Goal: Task Accomplishment & Management: Use online tool/utility

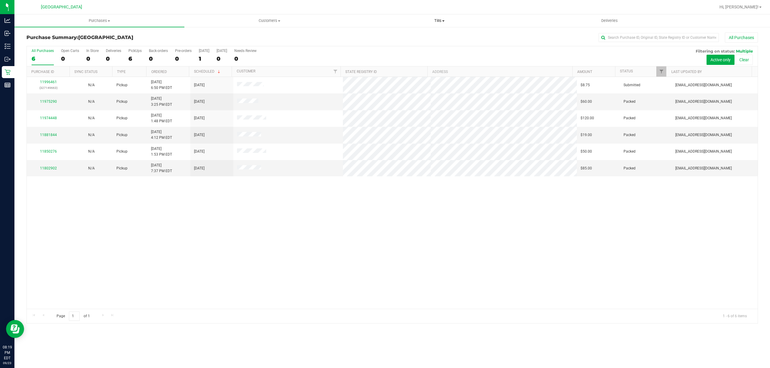
click at [439, 20] on span "Tills" at bounding box center [438, 20] width 169 height 5
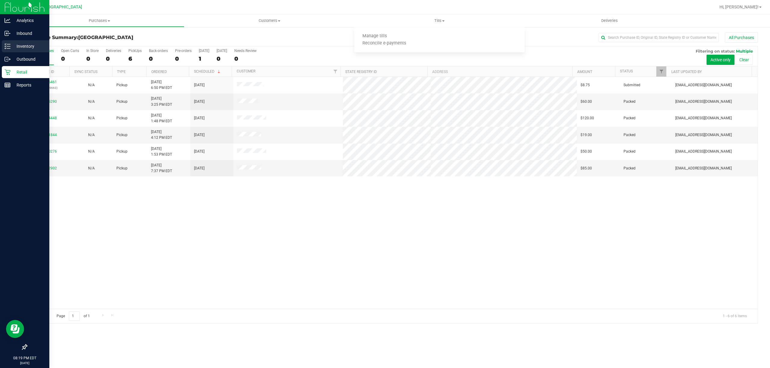
click at [28, 48] on p "Inventory" at bounding box center [29, 46] width 36 height 7
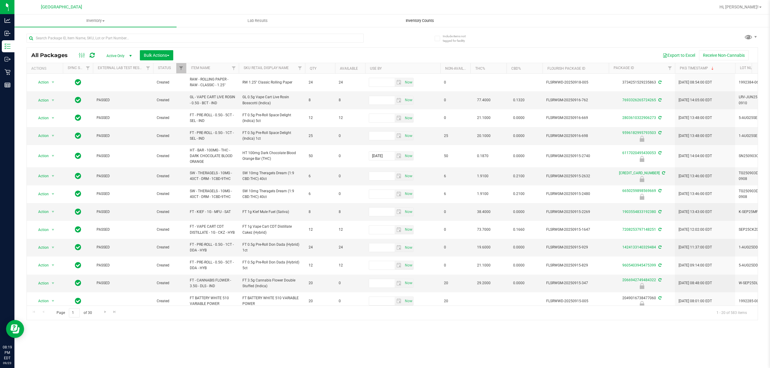
click at [426, 20] on span "Inventory Counts" at bounding box center [419, 20] width 44 height 5
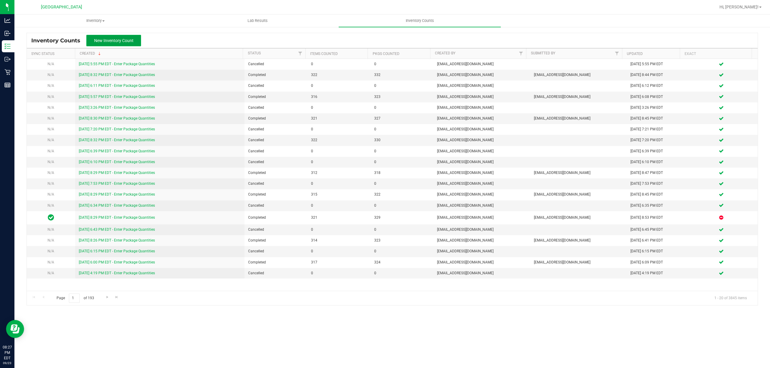
click at [93, 41] on button "New Inventory Count" at bounding box center [113, 40] width 55 height 11
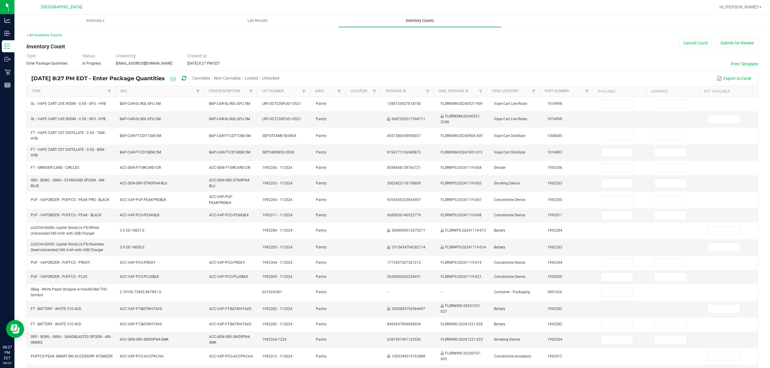
click at [421, 21] on span "Inventory Counts" at bounding box center [419, 20] width 44 height 5
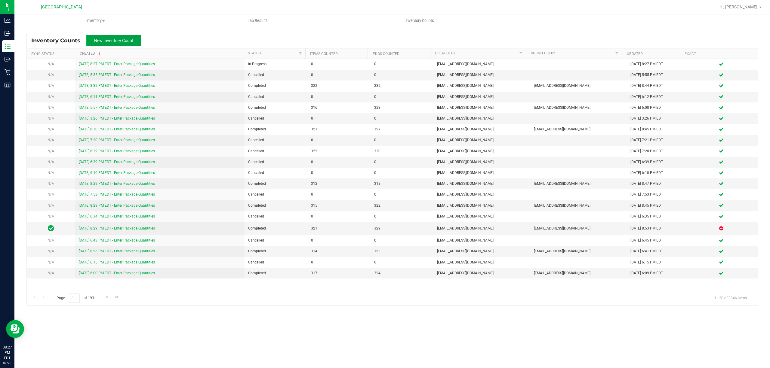
click at [98, 40] on span "New Inventory Count" at bounding box center [113, 40] width 39 height 5
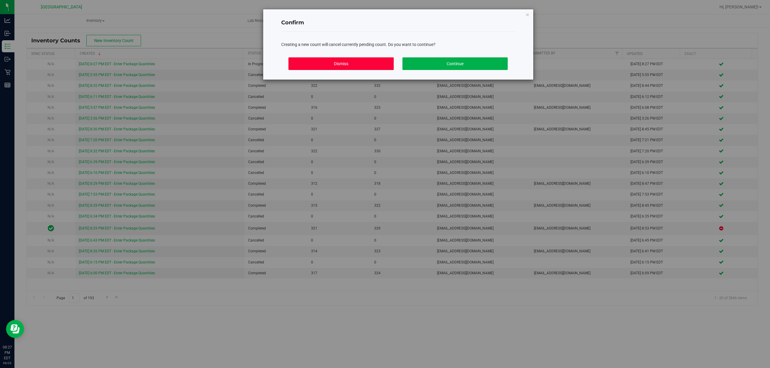
click at [369, 66] on button "Dismiss" at bounding box center [340, 63] width 105 height 13
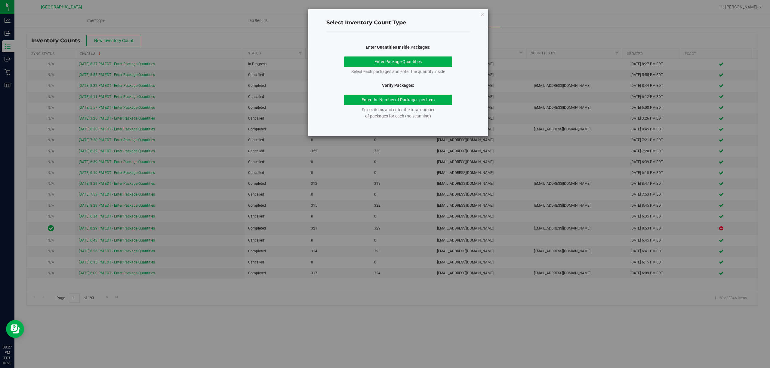
click at [485, 12] on div "Select Inventory Count Type Enter Quantities Inside Packages: Enter Package Qua…" at bounding box center [398, 72] width 180 height 127
click at [482, 12] on icon "button" at bounding box center [482, 14] width 4 height 7
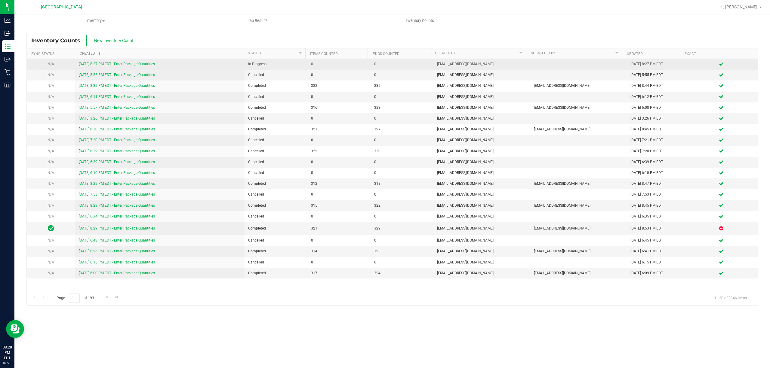
click at [120, 64] on link "[DATE] 8:27 PM EDT - Enter Package Quantities" at bounding box center [117, 64] width 76 height 4
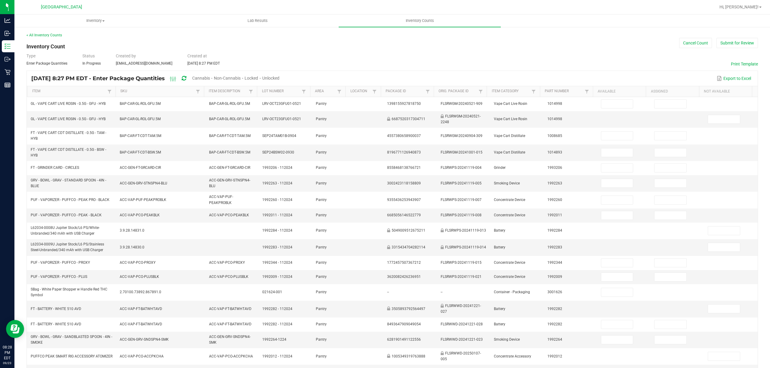
click at [279, 78] on span "Unlocked" at bounding box center [270, 78] width 17 height 5
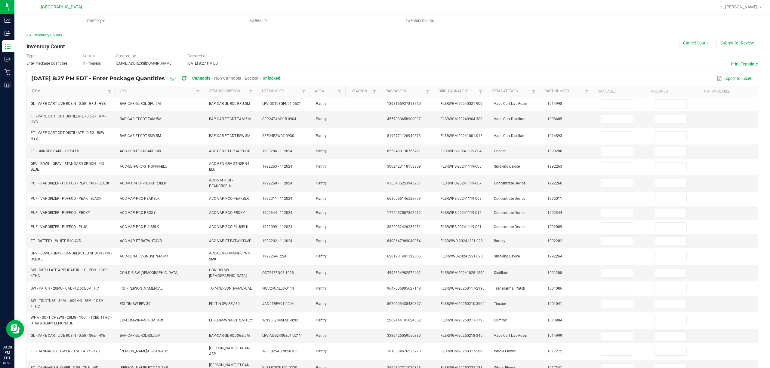
click at [67, 91] on link "Item" at bounding box center [69, 91] width 74 height 5
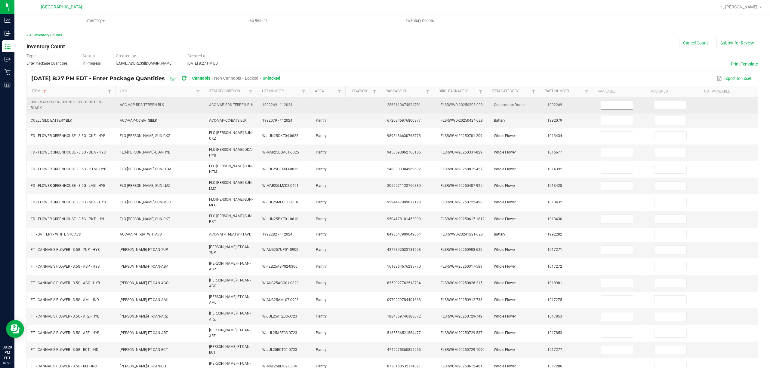
click at [614, 106] on input at bounding box center [617, 105] width 32 height 8
type input "1"
type input "12"
type input "2"
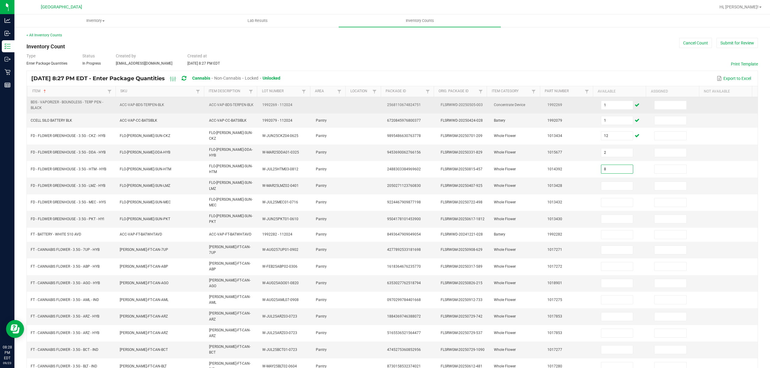
type input "8"
type input "3"
type input "2"
type input "3"
type input "1"
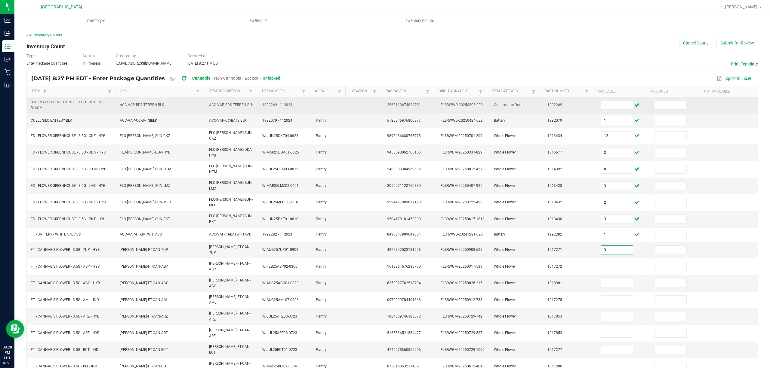
type input "3"
type input "17"
type input "2"
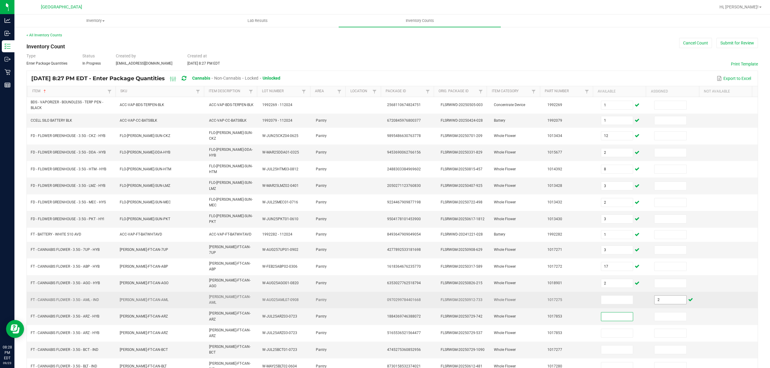
click at [662, 296] on input "2" at bounding box center [670, 300] width 32 height 8
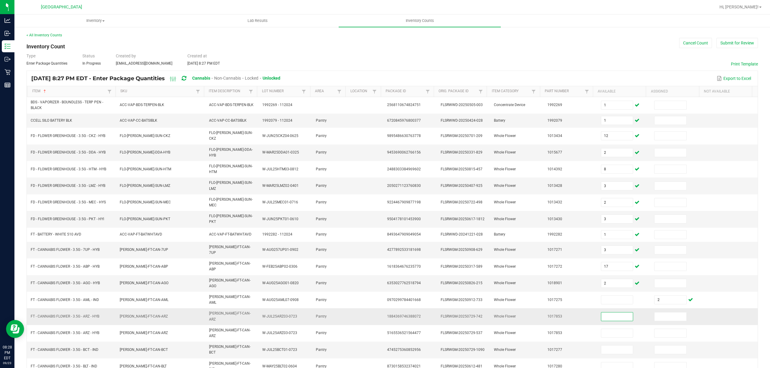
click at [601, 313] on input at bounding box center [617, 317] width 32 height 8
type input "8"
type input "1"
type input "13"
type input "2"
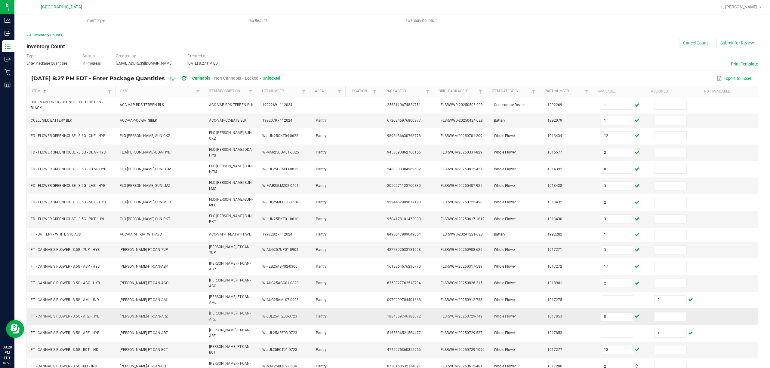
type input "18"
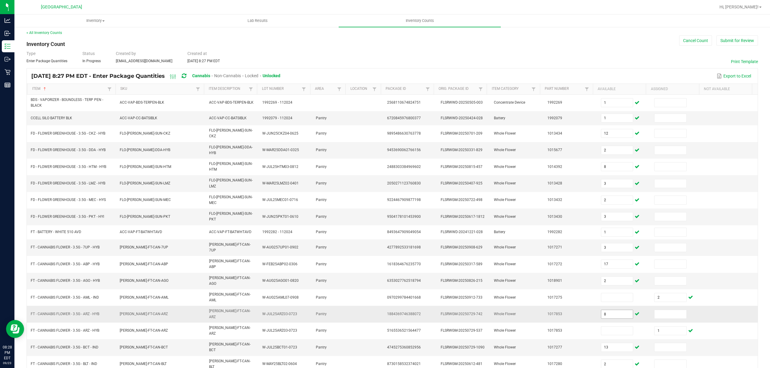
scroll to position [41, 0]
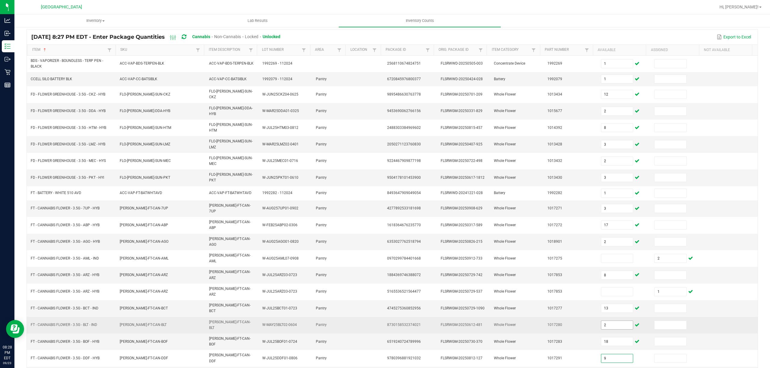
type input "9"
type input "1"
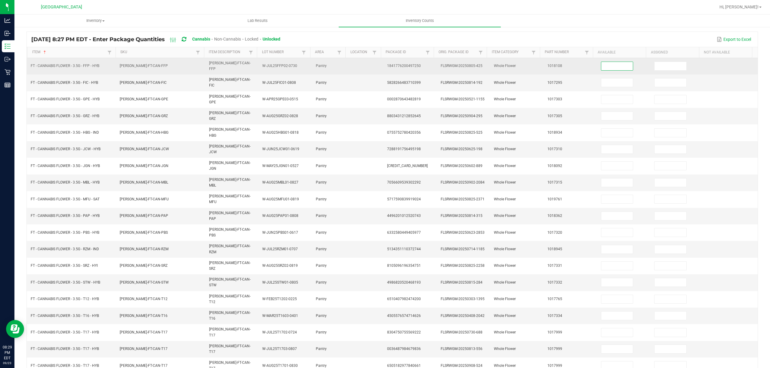
click at [601, 63] on input at bounding box center [617, 66] width 32 height 8
type input "16"
type input "15"
type input "3"
type input "18"
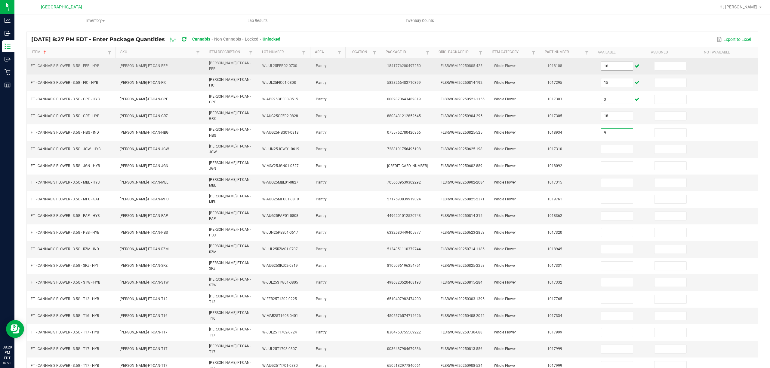
type input "9"
type input "6"
type input "4"
type input "14"
type input "12"
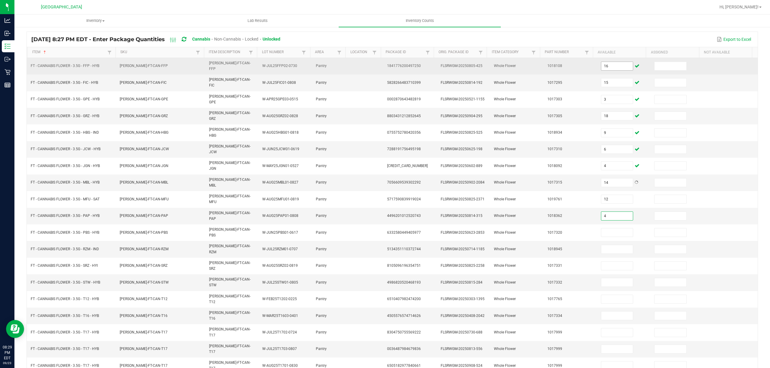
type input "4"
type input "15"
type input "1"
type input "15"
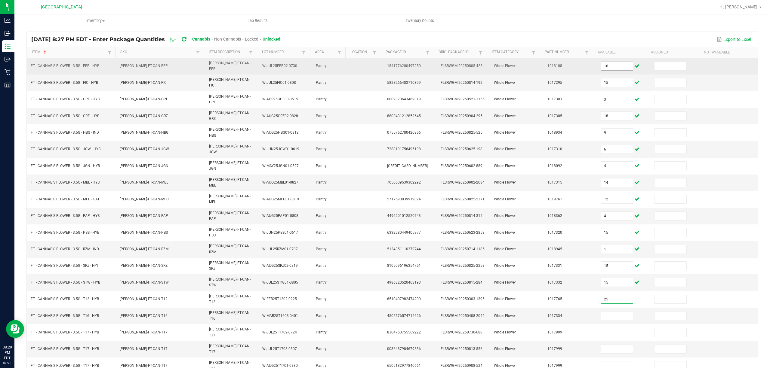
type input "25"
type input "1"
type input "6"
type input "2"
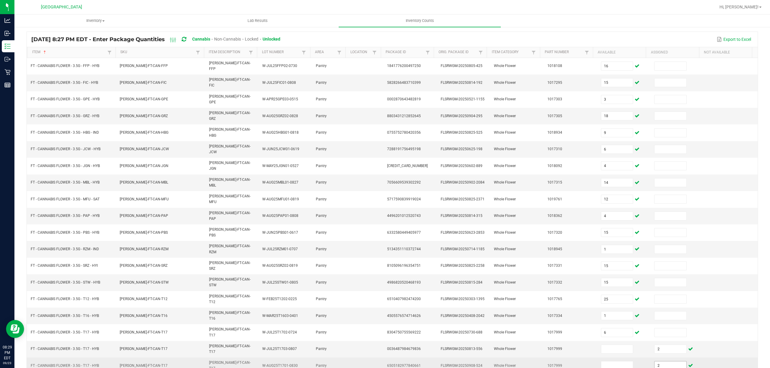
click at [660, 362] on input "2" at bounding box center [670, 366] width 32 height 8
type input "1"
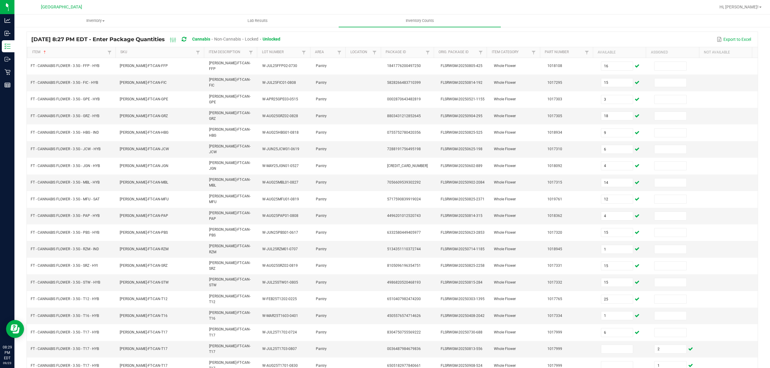
type input "16"
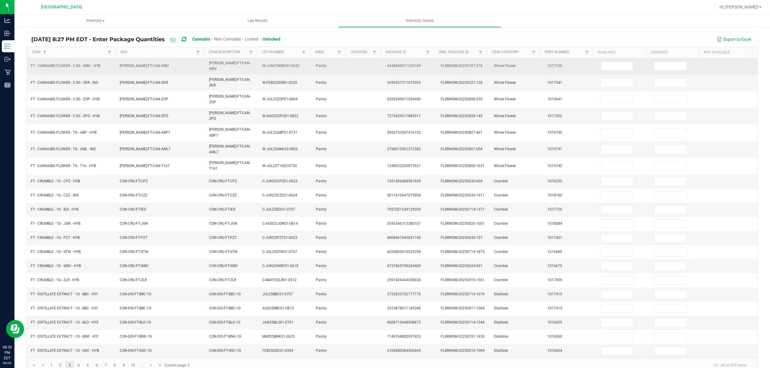
click at [614, 60] on td at bounding box center [624, 66] width 54 height 17
click at [612, 66] on input at bounding box center [617, 66] width 32 height 8
type input "14"
type input "6"
type input "4"
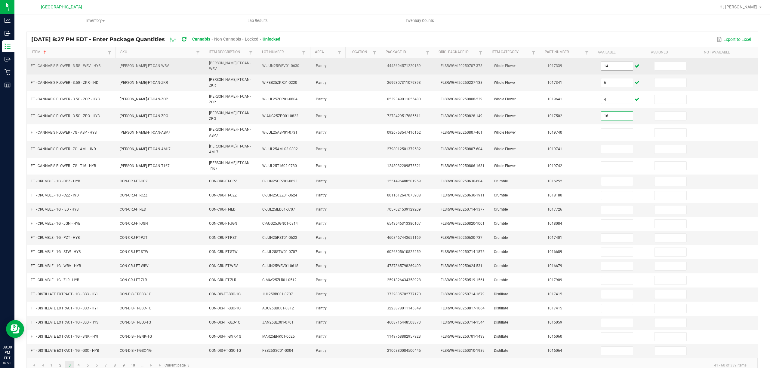
type input "16"
type input "17"
type input "8"
type input "6"
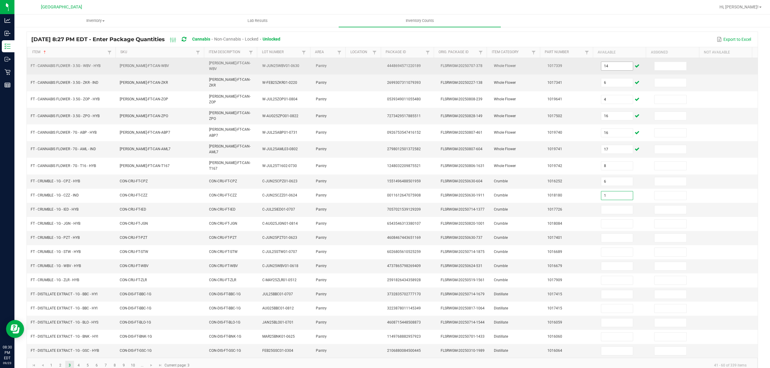
type input "1"
type input "3"
type input "2"
type input "3"
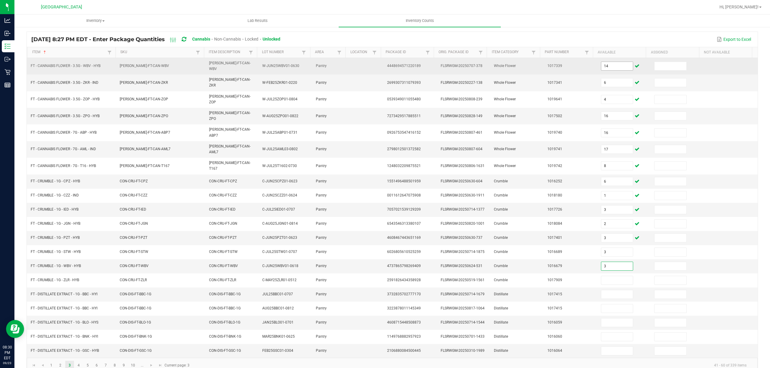
type input "3"
type input "2"
type input "12"
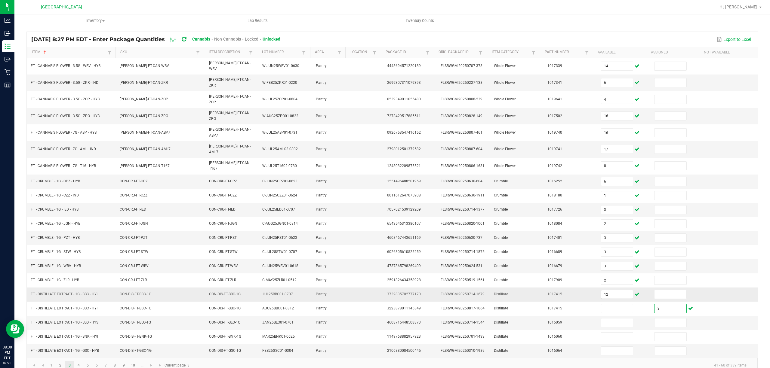
type input "3"
click at [605, 290] on input "12" at bounding box center [617, 294] width 32 height 8
type input "3"
type input "12"
type input "5"
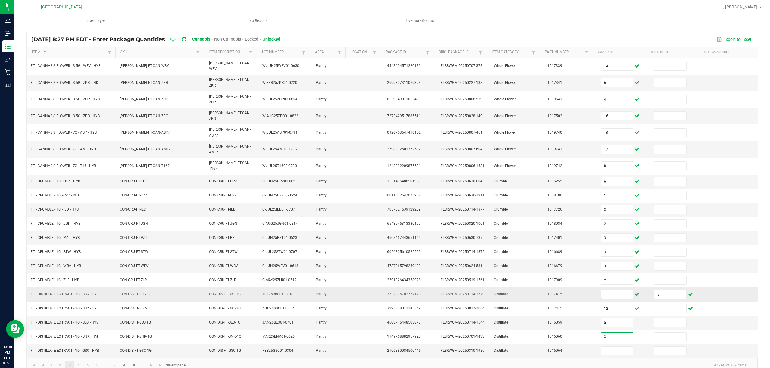
type input "3"
type input "8"
click at [79, 361] on link "4" at bounding box center [78, 365] width 9 height 9
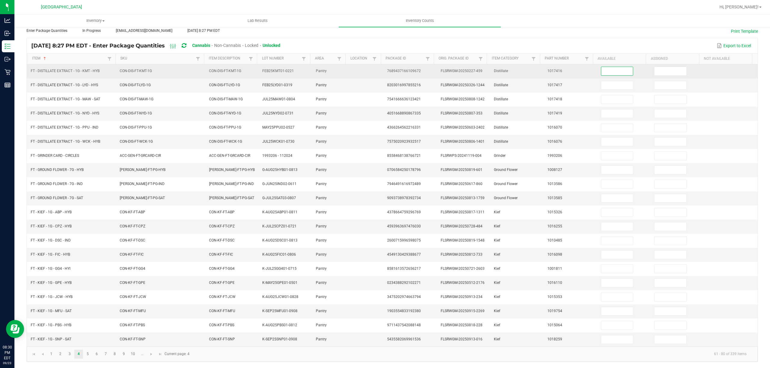
click at [609, 67] on input at bounding box center [617, 71] width 32 height 8
type input "4"
type input "8"
type input "2"
type input "5"
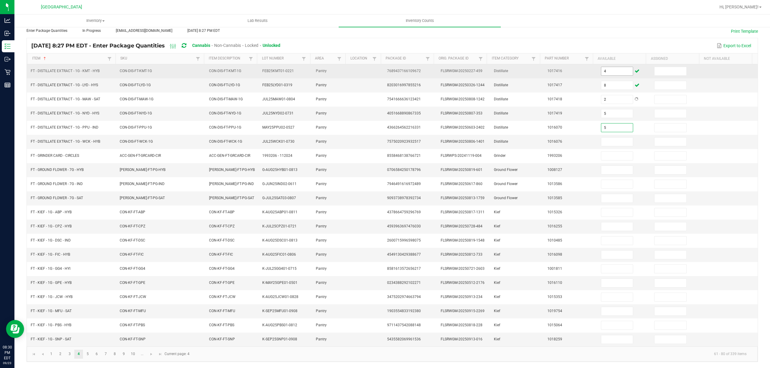
type input "5"
type input "1"
type input "14"
type input "11"
type input "3"
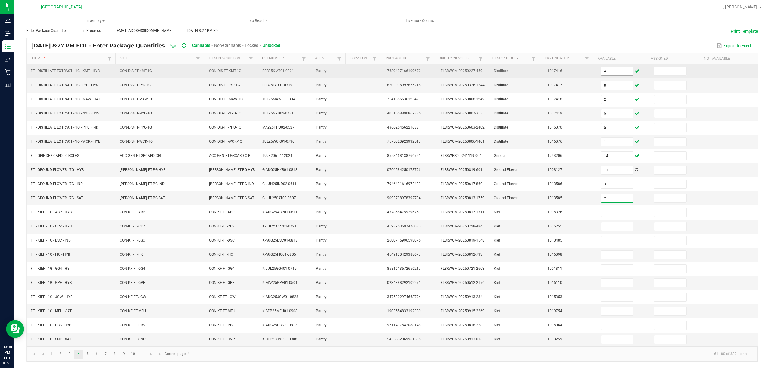
type input "2"
type input "1"
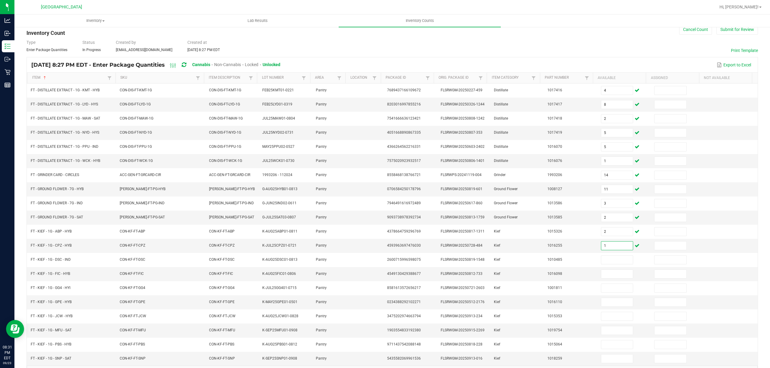
scroll to position [0, 0]
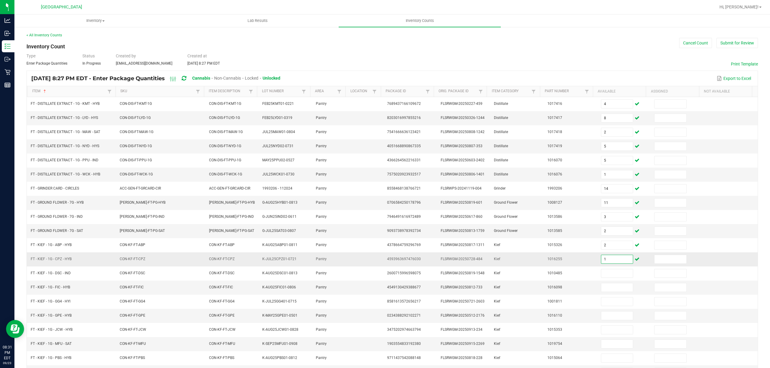
click at [601, 262] on input "1" at bounding box center [617, 259] width 32 height 8
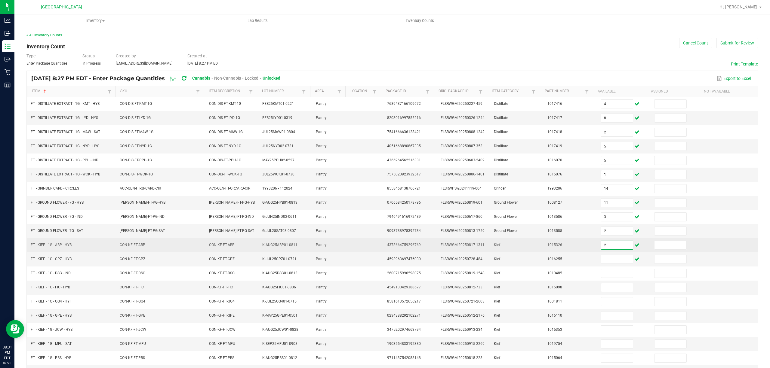
click at [607, 244] on input "2" at bounding box center [617, 245] width 32 height 8
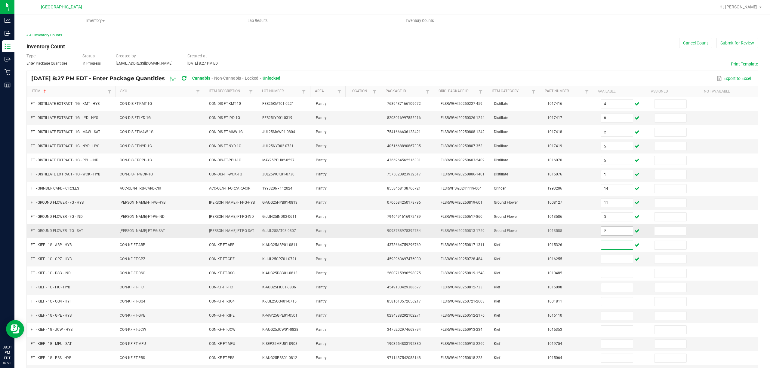
click at [608, 235] on input "2" at bounding box center [617, 231] width 32 height 8
click at [601, 176] on input "1" at bounding box center [617, 174] width 32 height 8
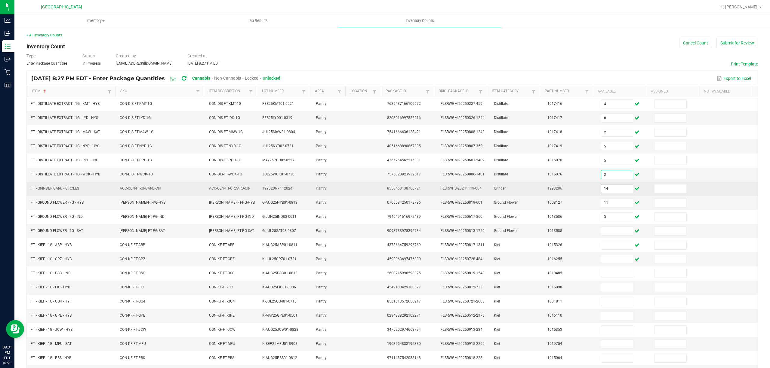
type input "3"
click at [606, 191] on input "14" at bounding box center [617, 189] width 32 height 8
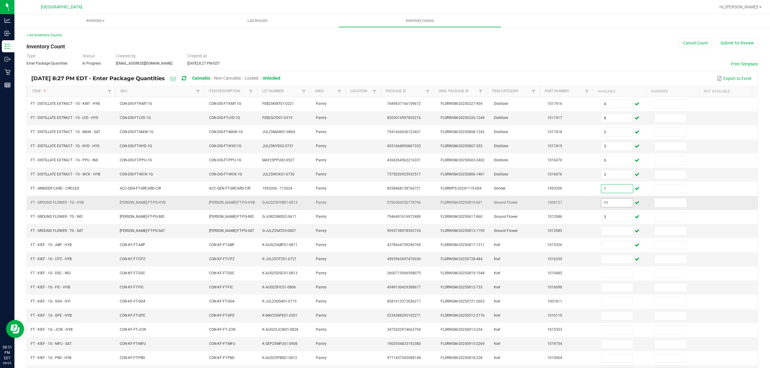
type input "1"
click at [606, 204] on input "11" at bounding box center [617, 203] width 32 height 8
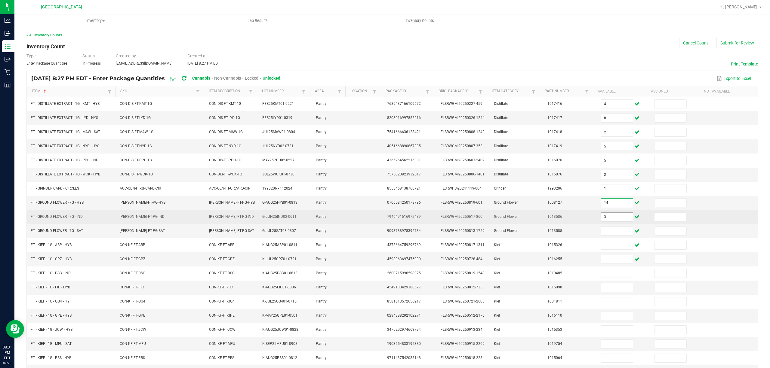
type input "14"
click at [605, 221] on input "3" at bounding box center [617, 217] width 32 height 8
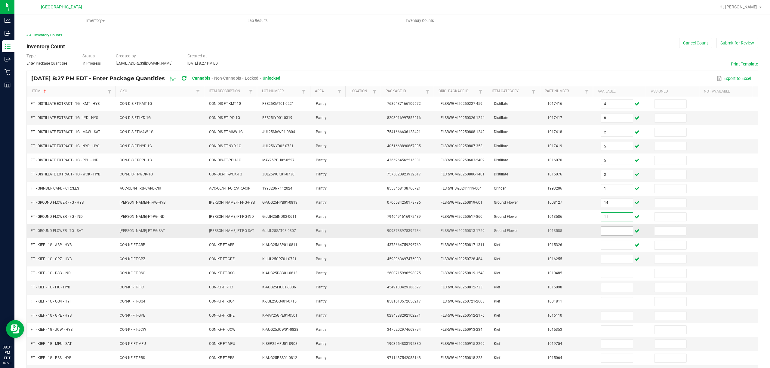
type input "11"
click at [604, 231] on input at bounding box center [617, 231] width 32 height 8
type input "3"
type input "2"
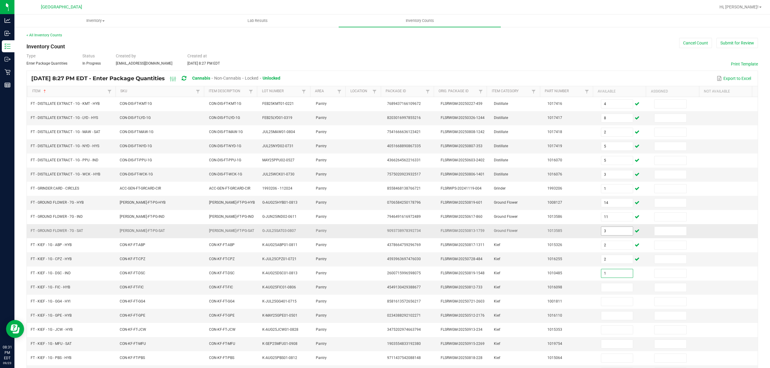
type input "1"
type input "4"
type input "7"
type input "4"
type input "5"
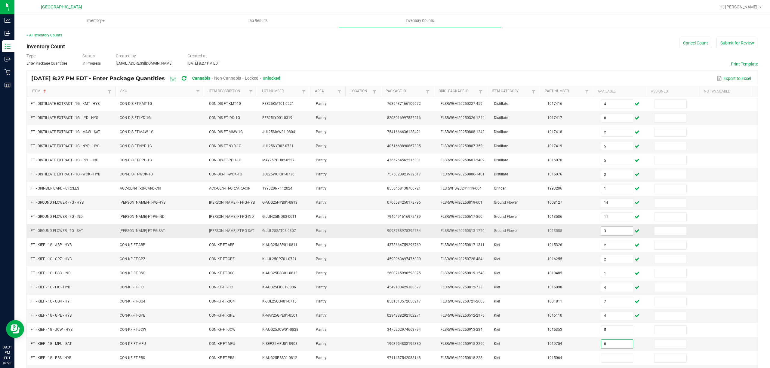
type input "8"
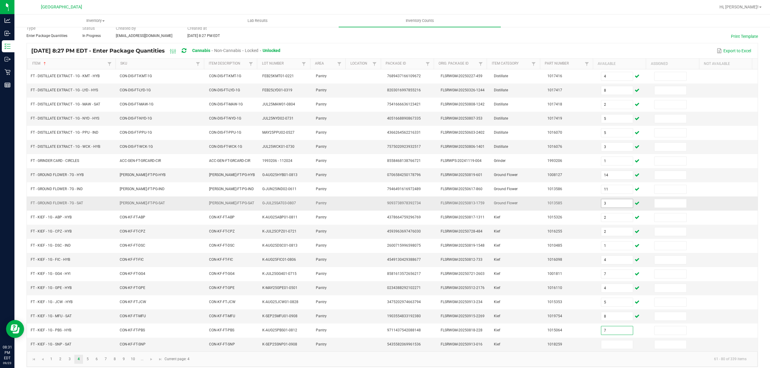
scroll to position [39, 0]
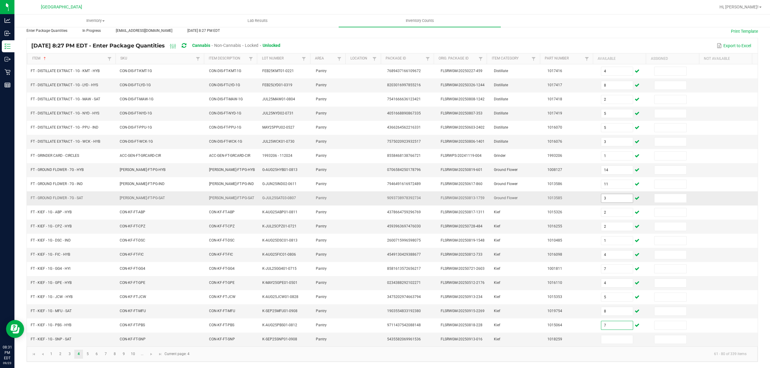
type input "7"
type input "8"
click at [88, 357] on link "5" at bounding box center [87, 354] width 9 height 9
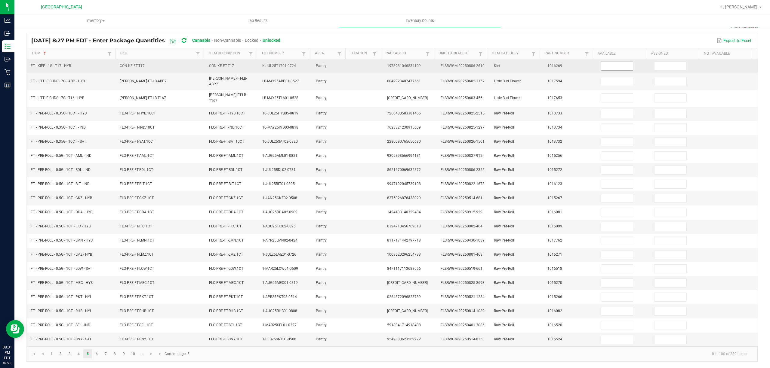
click at [614, 66] on input at bounding box center [617, 66] width 32 height 8
type input "1"
type input "4"
type input "3"
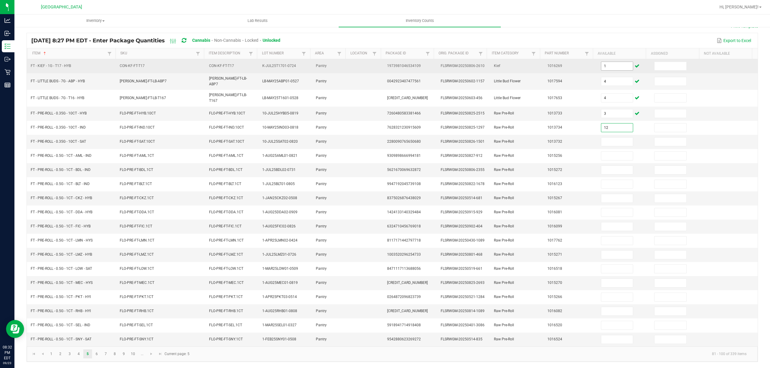
type input "12"
type input "1"
type input "11"
type input "15"
type input "20"
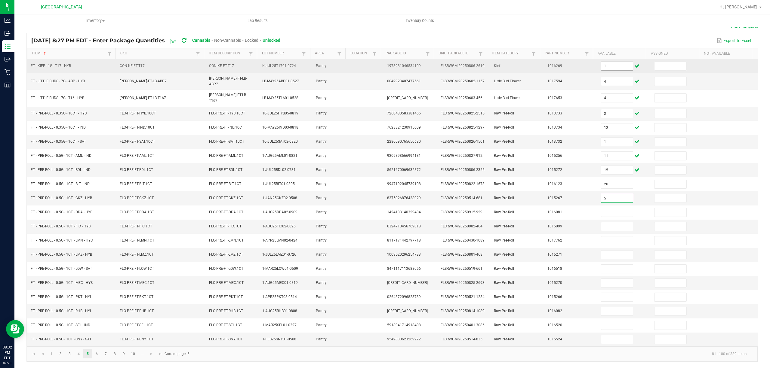
type input "5"
type input "24"
type input "22"
type input "11"
type input "8"
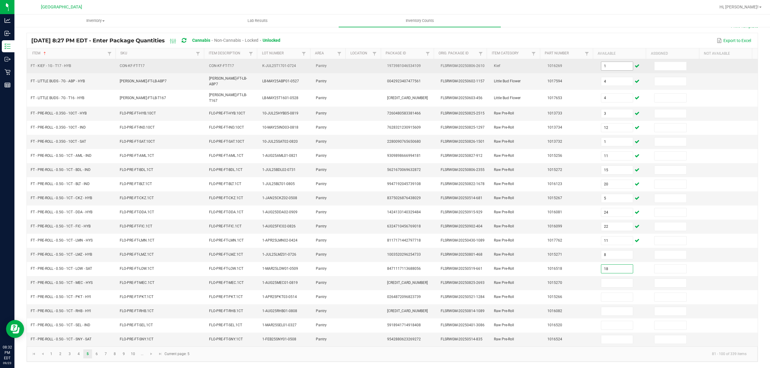
type input "18"
type input "19"
type input "24"
type input "9"
type input "3"
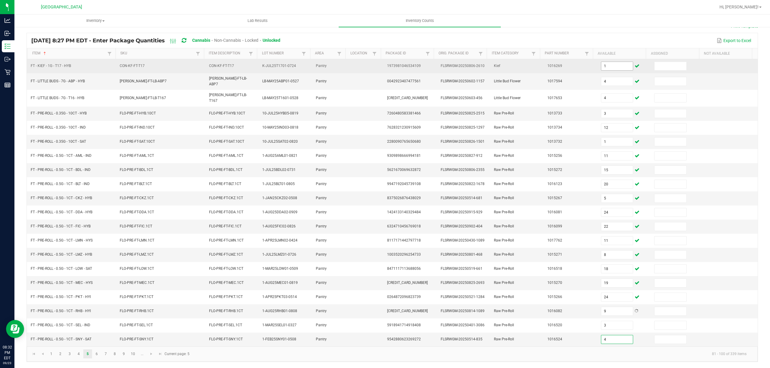
type input "4"
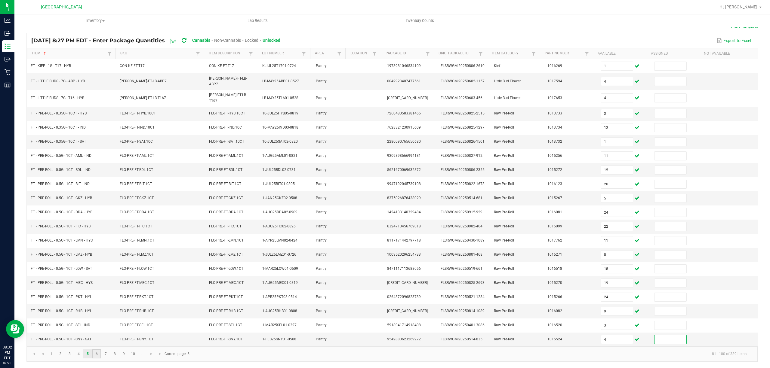
click at [98, 354] on link "6" at bounding box center [96, 354] width 9 height 9
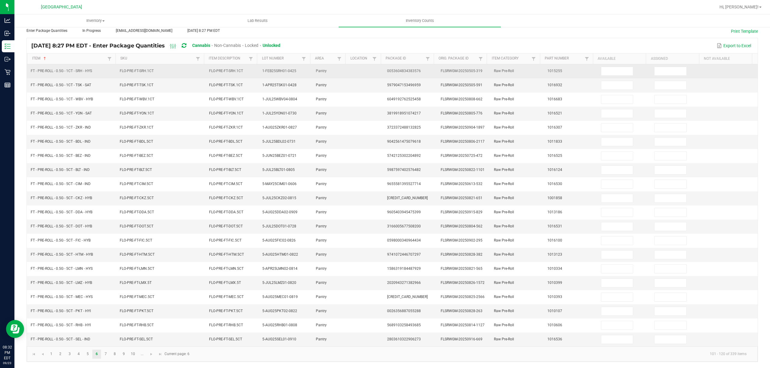
click at [606, 64] on td at bounding box center [624, 71] width 54 height 14
click at [606, 67] on input at bounding box center [617, 71] width 32 height 8
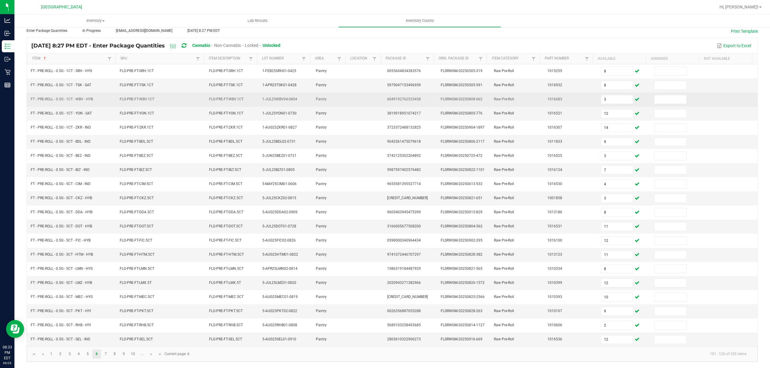
click at [704, 94] on td at bounding box center [731, 100] width 54 height 14
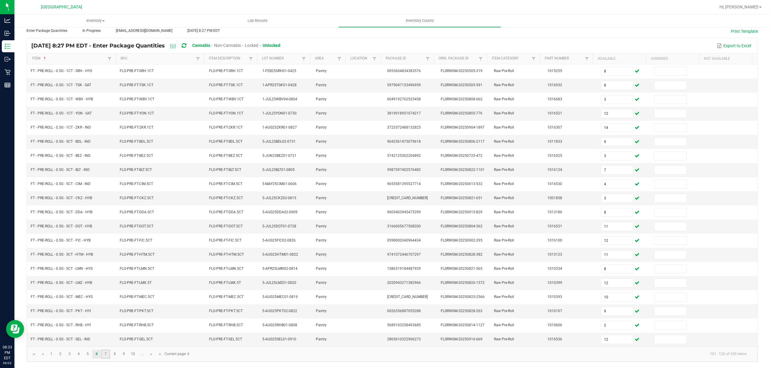
click at [103, 352] on link "7" at bounding box center [105, 354] width 9 height 9
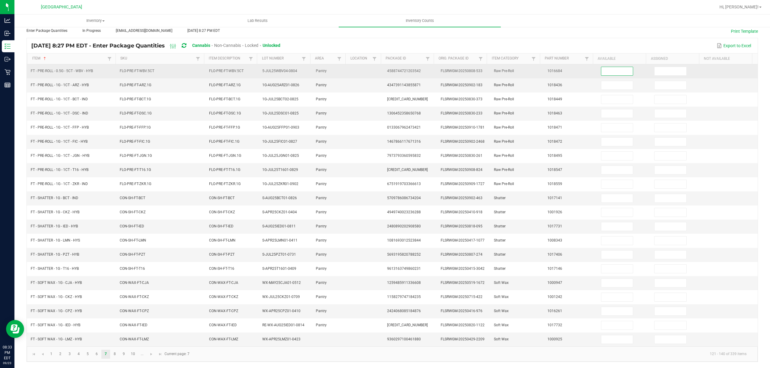
click at [618, 68] on input at bounding box center [617, 71] width 32 height 8
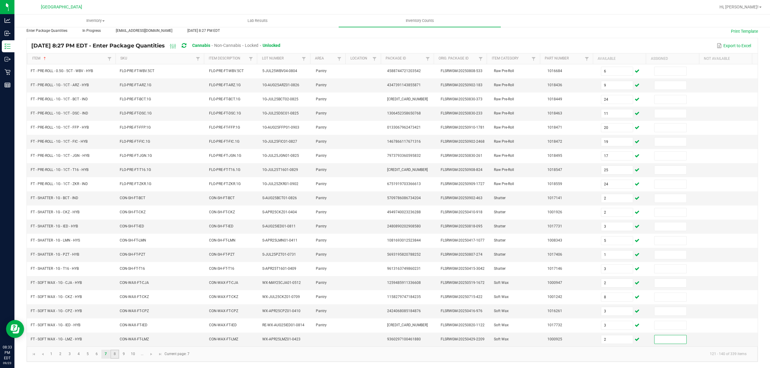
click at [115, 354] on link "8" at bounding box center [114, 354] width 9 height 9
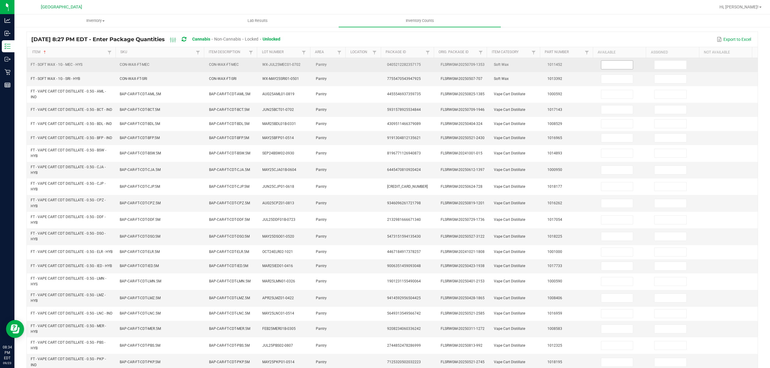
click at [605, 67] on input at bounding box center [617, 65] width 32 height 8
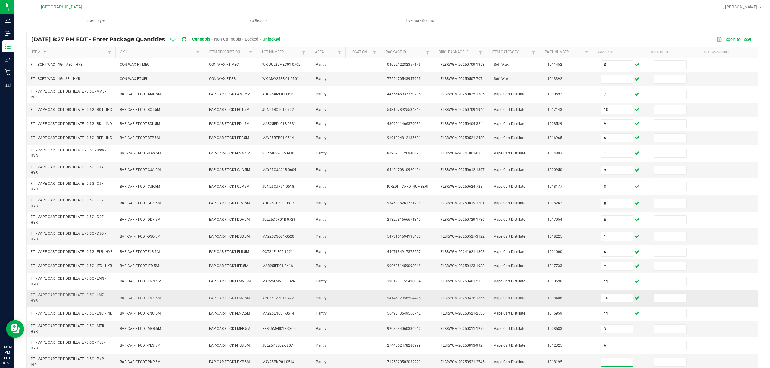
scroll to position [81, 0]
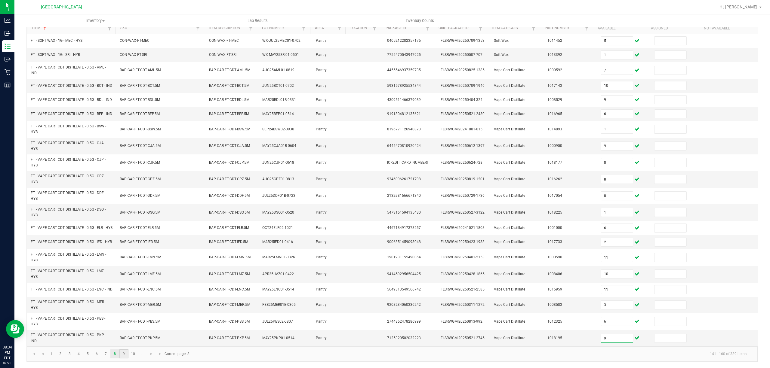
click at [123, 354] on link "9" at bounding box center [123, 354] width 9 height 9
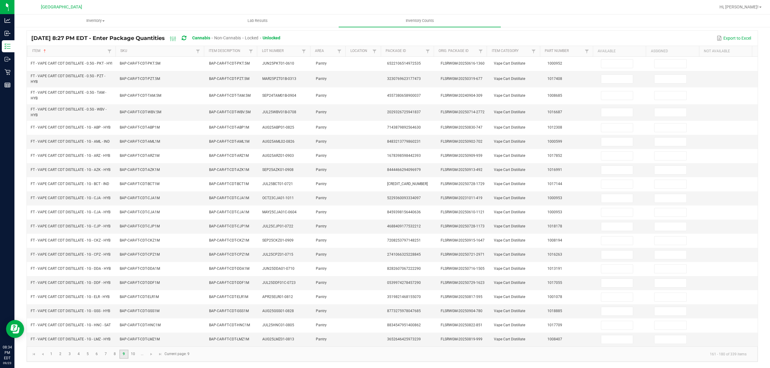
scroll to position [48, 0]
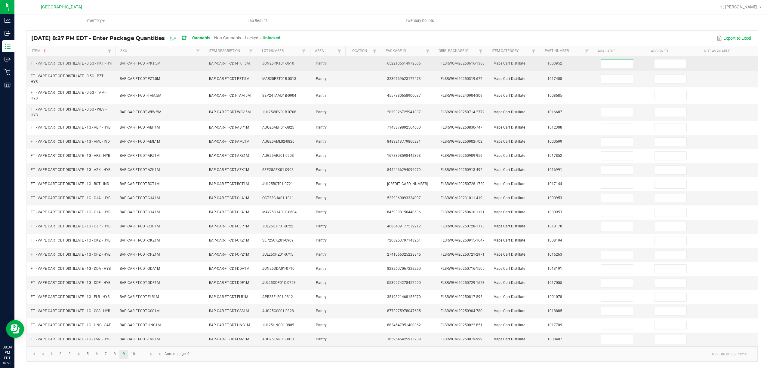
click at [614, 60] on input at bounding box center [617, 64] width 32 height 8
click at [607, 60] on input "10" at bounding box center [617, 64] width 32 height 8
click at [613, 60] on input at bounding box center [617, 64] width 32 height 8
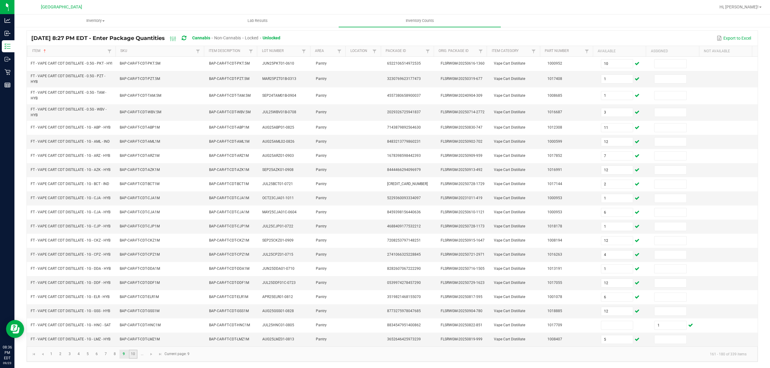
click at [133, 354] on link "10" at bounding box center [133, 354] width 9 height 9
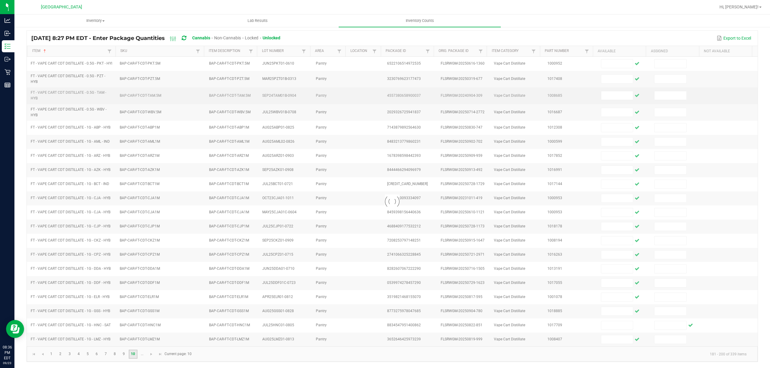
scroll to position [41, 0]
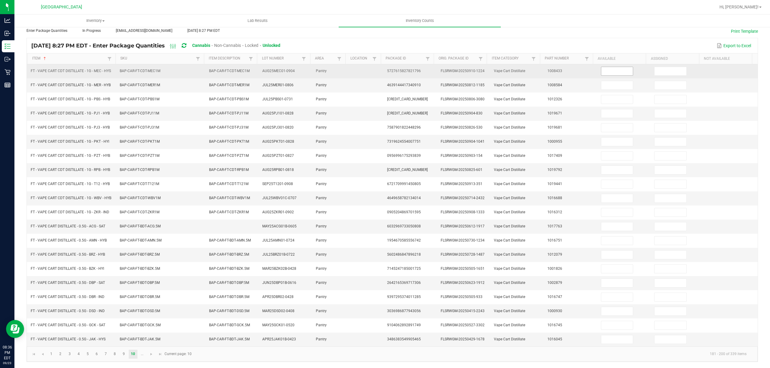
click at [608, 67] on input at bounding box center [617, 71] width 32 height 8
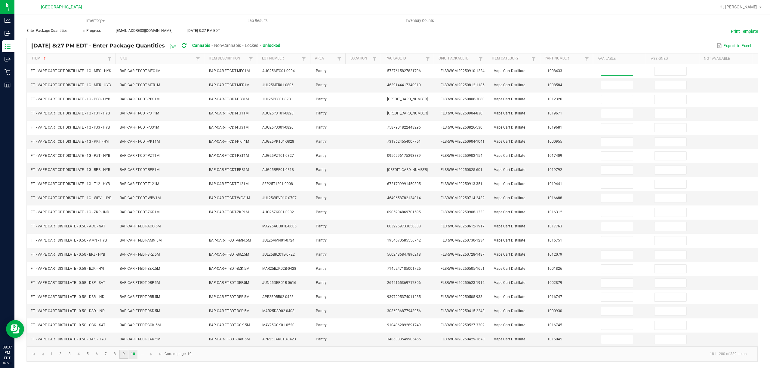
click at [123, 354] on link "9" at bounding box center [123, 354] width 9 height 9
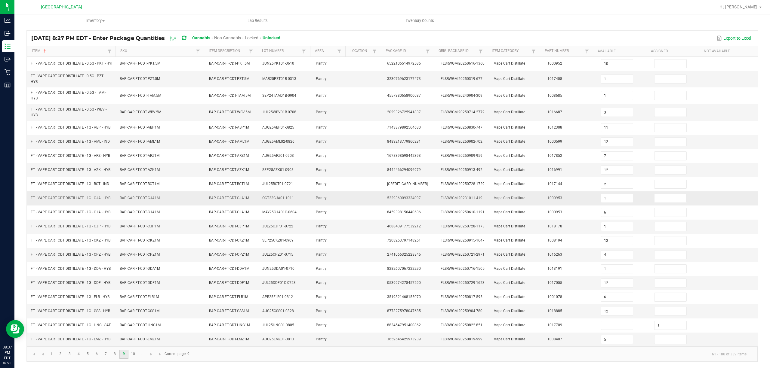
scroll to position [48, 0]
click at [133, 354] on link "10" at bounding box center [133, 354] width 9 height 9
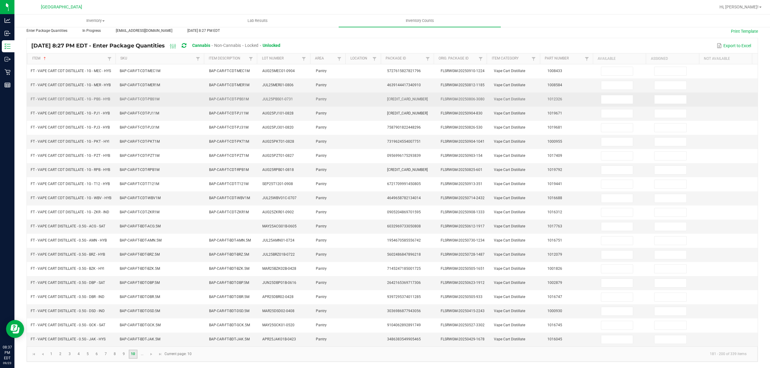
scroll to position [41, 0]
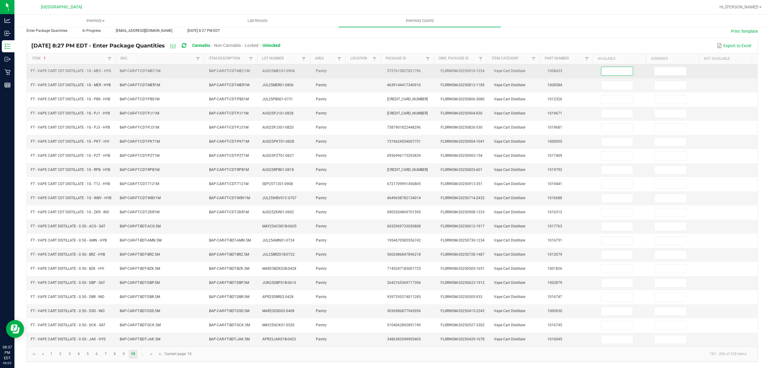
click at [605, 67] on input at bounding box center [617, 71] width 32 height 8
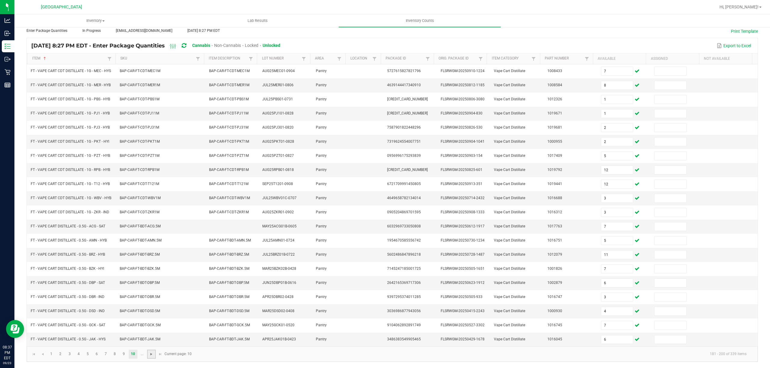
click at [149, 355] on span "Go to the next page" at bounding box center [151, 354] width 5 height 5
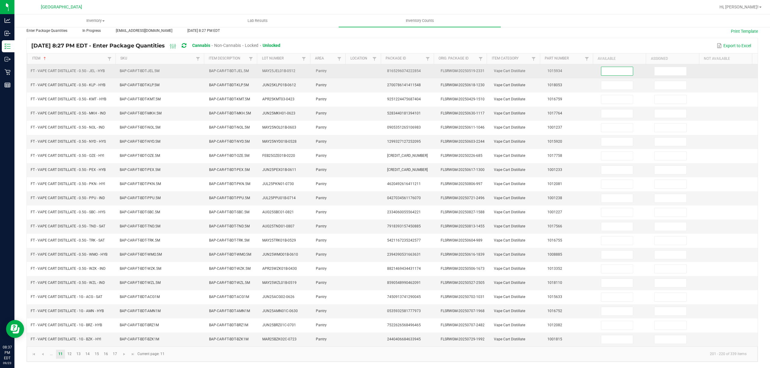
click at [601, 67] on input at bounding box center [617, 71] width 32 height 8
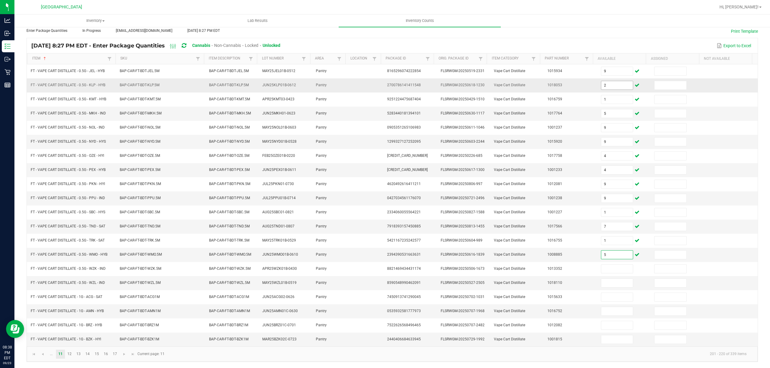
click at [613, 81] on input "2" at bounding box center [617, 85] width 32 height 8
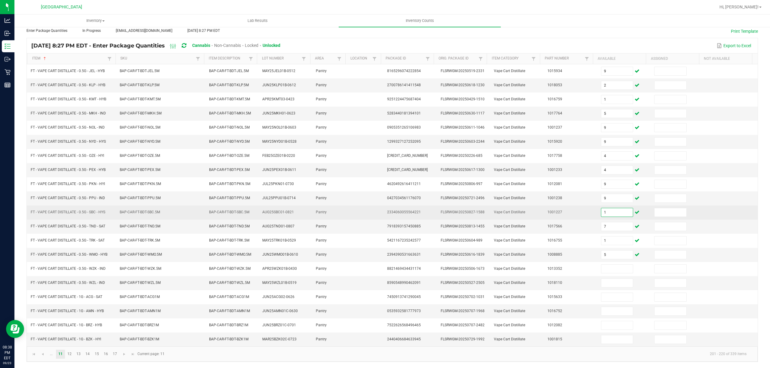
click at [604, 208] on input "1" at bounding box center [617, 212] width 32 height 8
click at [602, 209] on input at bounding box center [617, 212] width 32 height 8
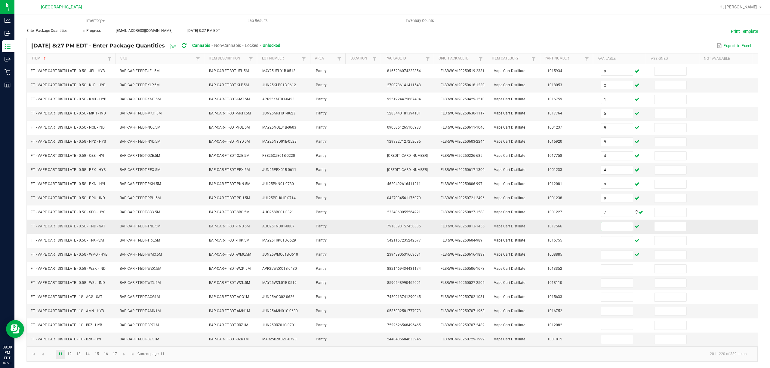
click at [609, 223] on input at bounding box center [617, 226] width 32 height 8
click at [71, 352] on link "12" at bounding box center [69, 354] width 9 height 9
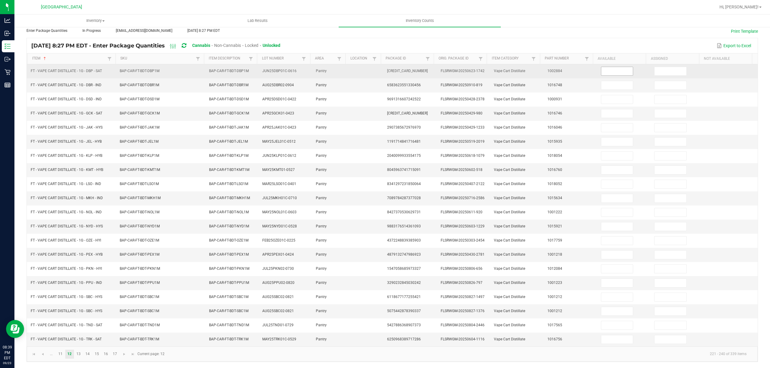
click at [601, 68] on input at bounding box center [617, 71] width 32 height 8
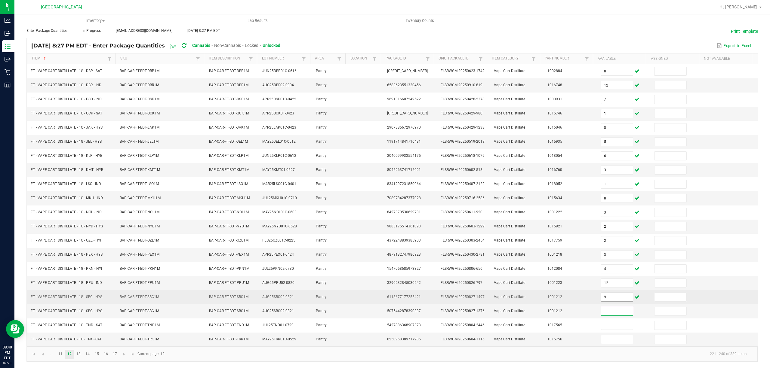
click at [611, 298] on input "9" at bounding box center [617, 297] width 32 height 8
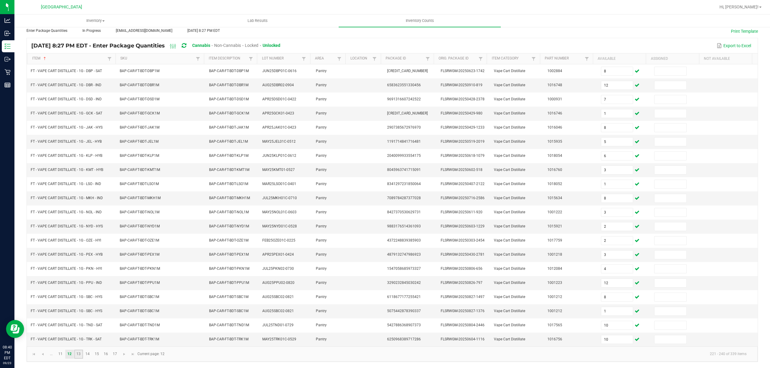
click at [78, 355] on link "13" at bounding box center [78, 354] width 9 height 9
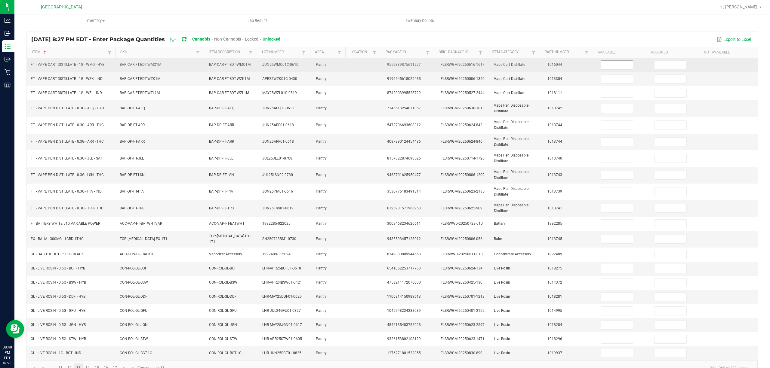
click at [601, 64] on input at bounding box center [617, 65] width 32 height 8
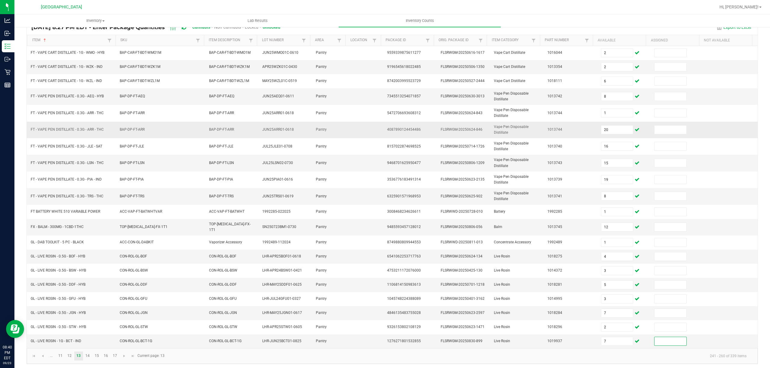
scroll to position [56, 0]
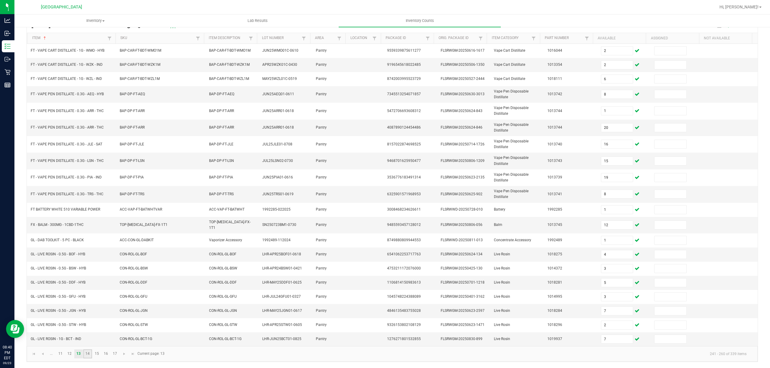
click at [88, 351] on link "14" at bounding box center [87, 354] width 9 height 9
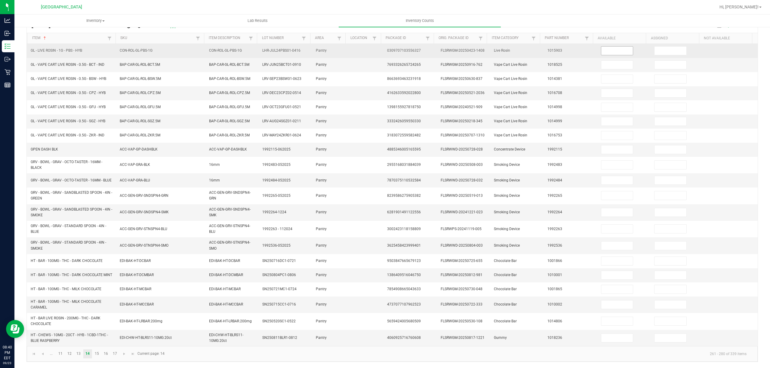
click at [601, 49] on input at bounding box center [617, 51] width 32 height 8
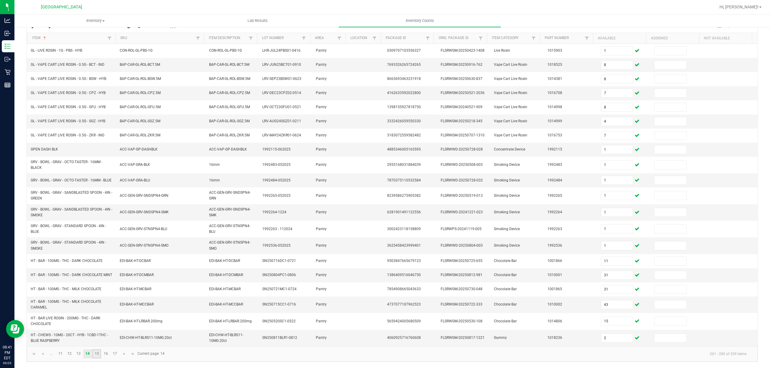
click at [97, 359] on link "15" at bounding box center [96, 354] width 9 height 9
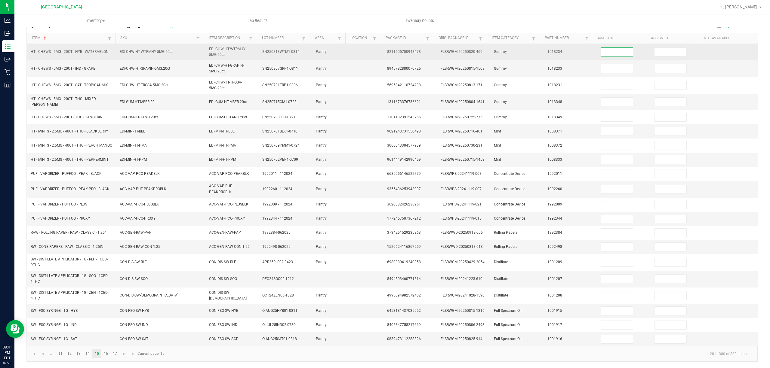
click at [611, 48] on input at bounding box center [617, 52] width 32 height 8
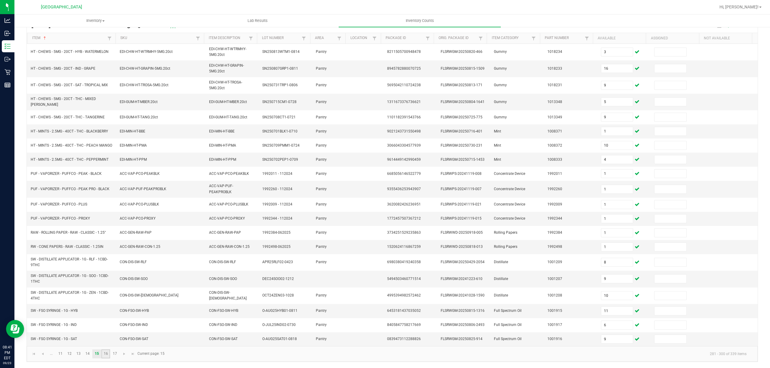
click at [108, 356] on link "16" at bounding box center [105, 354] width 9 height 9
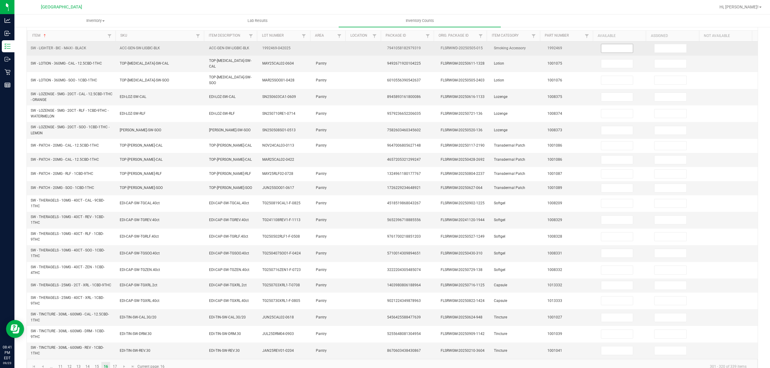
click at [612, 52] on input at bounding box center [617, 48] width 32 height 8
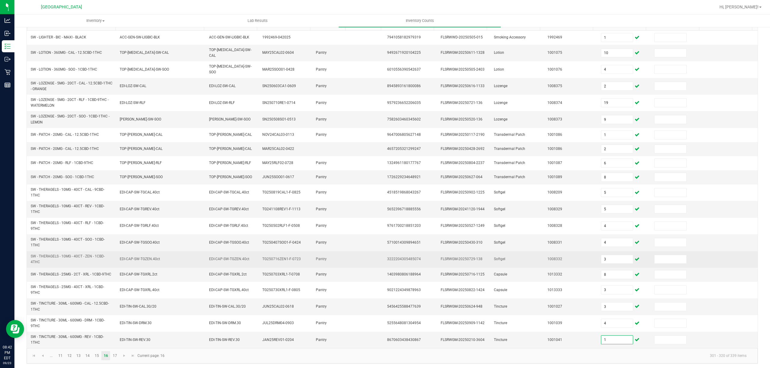
scroll to position [70, 0]
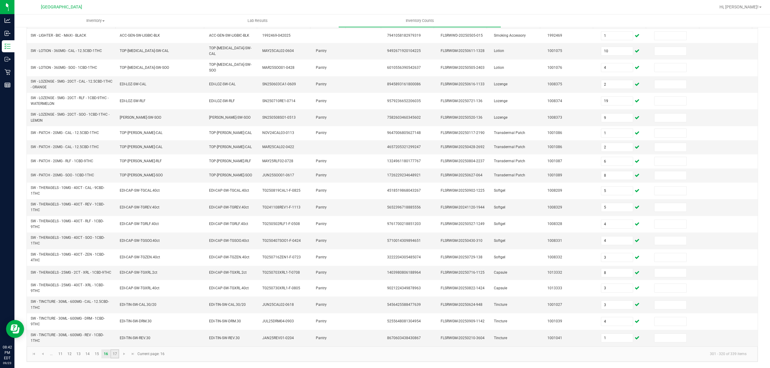
click at [114, 356] on link "17" at bounding box center [114, 354] width 9 height 9
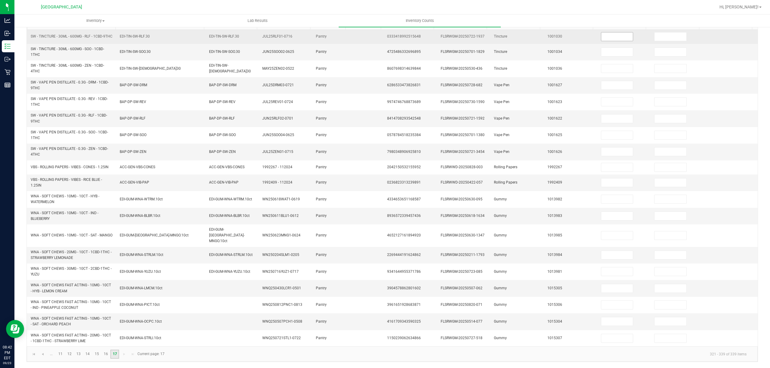
scroll to position [67, 0]
click at [613, 38] on input at bounding box center [617, 37] width 32 height 8
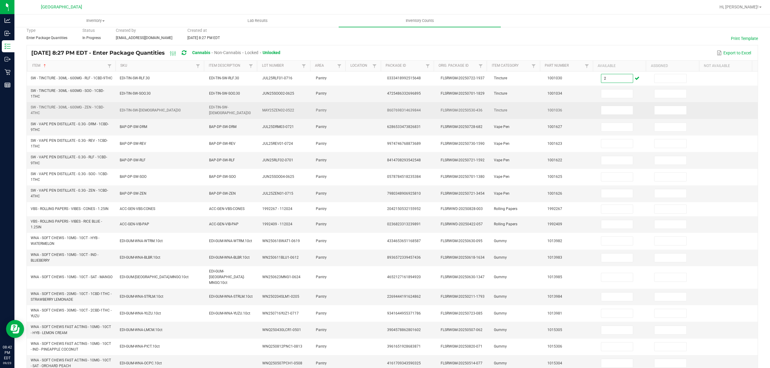
scroll to position [40, 0]
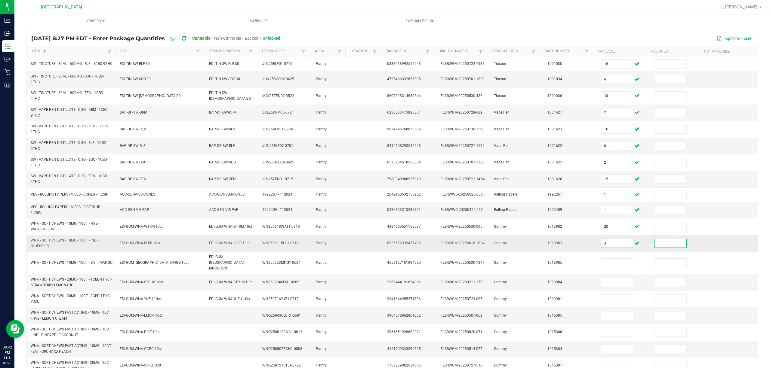
click at [605, 244] on input "3" at bounding box center [617, 243] width 32 height 8
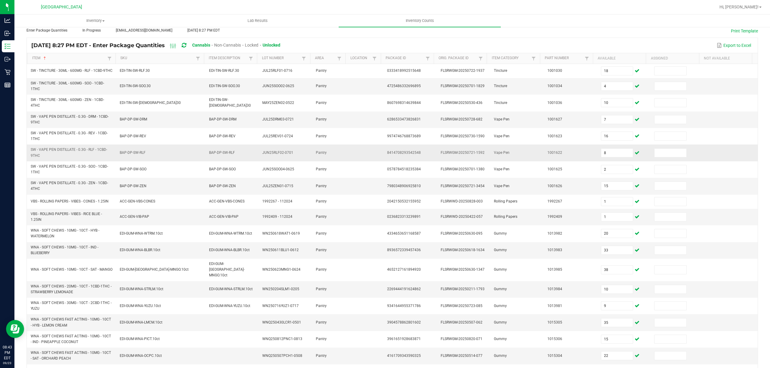
scroll to position [0, 0]
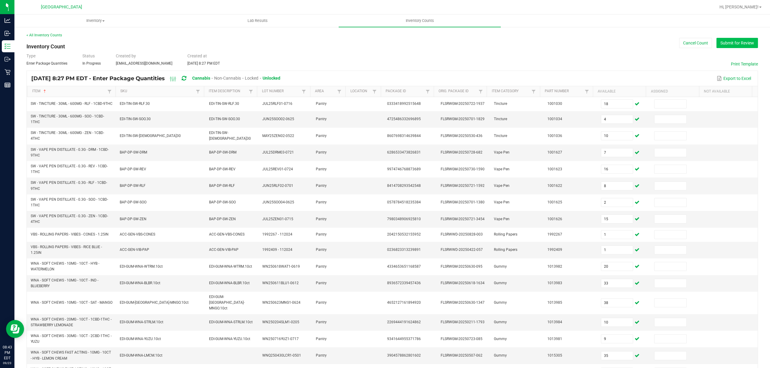
click at [731, 47] on button "Submit for Review" at bounding box center [736, 43] width 41 height 10
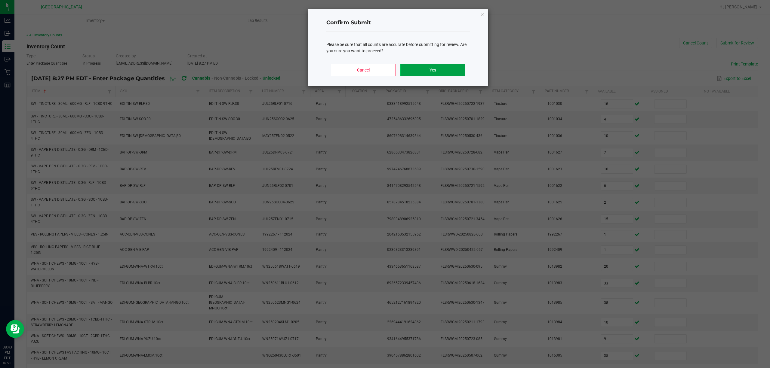
click at [460, 75] on button "Yes" at bounding box center [432, 70] width 65 height 13
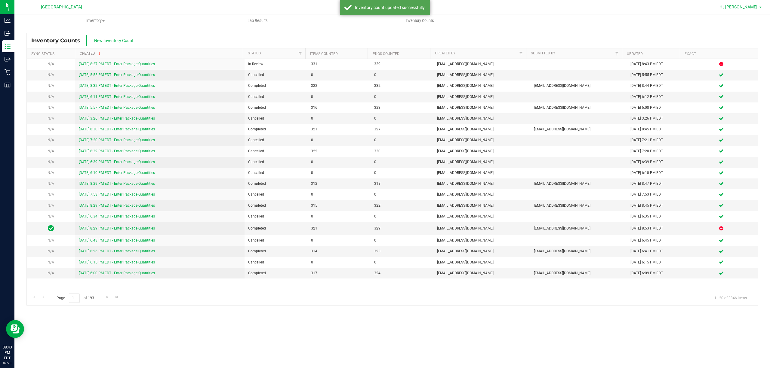
click at [753, 6] on span "Hi, [PERSON_NAME]!" at bounding box center [738, 7] width 39 height 5
click at [741, 55] on span "Sign Out" at bounding box center [738, 53] width 17 height 6
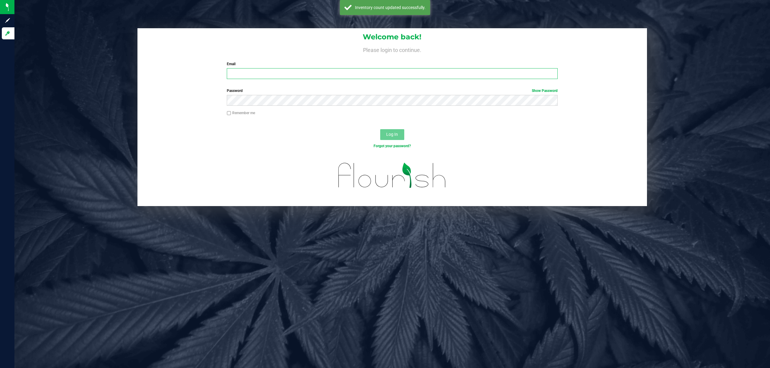
click at [268, 75] on input "Email" at bounding box center [392, 73] width 331 height 11
click at [380, 129] on button "Log In" at bounding box center [392, 134] width 24 height 11
